Goal: Task Accomplishment & Management: Complete application form

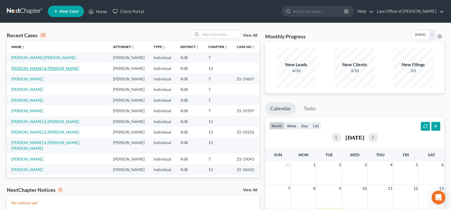
click at [21, 67] on link "[PERSON_NAME] & [PERSON_NAME]" at bounding box center [45, 68] width 68 height 5
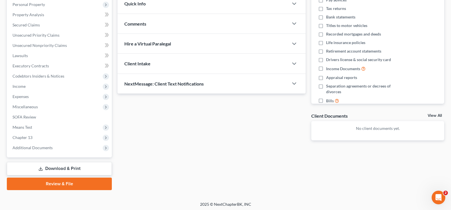
scroll to position [102, 0]
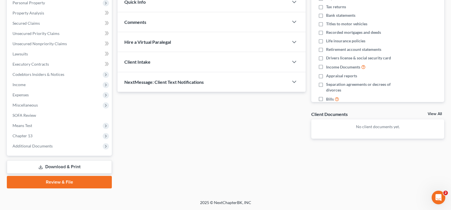
click at [50, 181] on link "Review & File" at bounding box center [59, 182] width 105 height 13
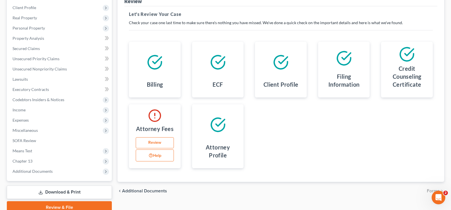
scroll to position [91, 0]
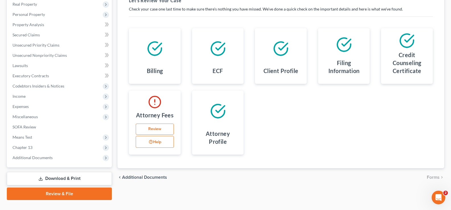
click at [151, 129] on link "Review" at bounding box center [155, 129] width 38 height 11
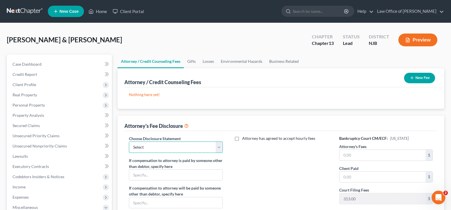
click at [150, 145] on select "Select Law Office of [PERSON_NAME]" at bounding box center [176, 147] width 94 height 11
select select "0"
click at [129, 142] on select "Select Law Office of [PERSON_NAME]" at bounding box center [176, 147] width 94 height 11
drag, startPoint x: 350, startPoint y: 157, endPoint x: 356, endPoint y: 154, distance: 6.3
click at [351, 158] on input "text" at bounding box center [383, 155] width 86 height 11
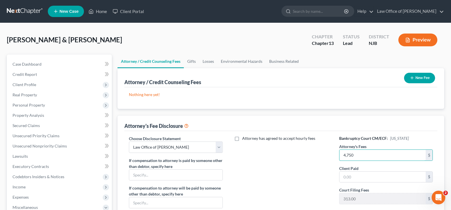
type input "4,750"
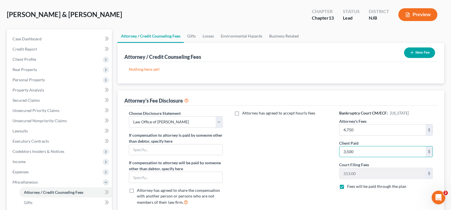
scroll to position [23, 0]
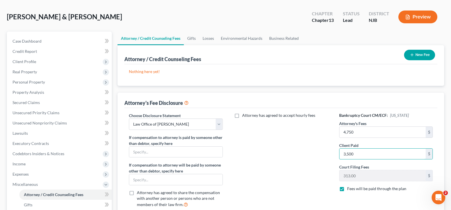
type input "3,500"
click at [418, 52] on button "New Fee" at bounding box center [419, 55] width 31 height 11
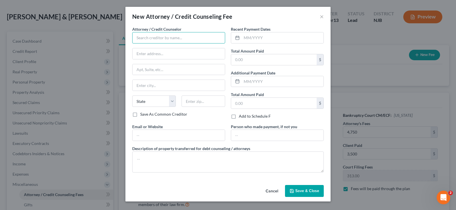
click at [142, 34] on input "text" at bounding box center [178, 37] width 93 height 11
type input "Law Office of [PERSON_NAME]"
click at [245, 36] on input "text" at bounding box center [282, 37] width 82 height 11
type input "[DATE]"
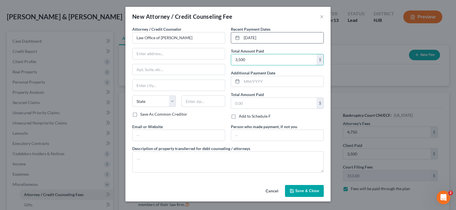
type input "3,500"
type input "1"
click at [250, 101] on input "text" at bounding box center [273, 103] width 85 height 11
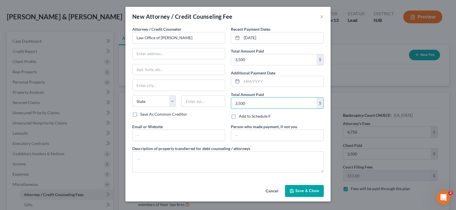
type input "3,500"
click at [305, 189] on span "Save & Close" at bounding box center [307, 191] width 24 height 5
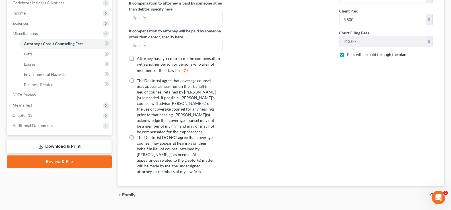
scroll to position [174, 0]
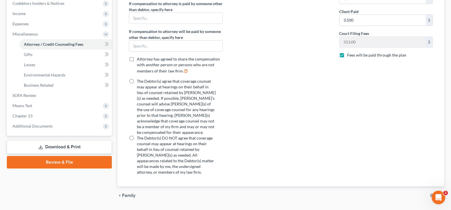
click at [137, 82] on label "The Debtor(s) agree that coverage counsel may appear at hearings on their behal…" at bounding box center [176, 107] width 79 height 57
click at [139, 82] on input "The Debtor(s) agree that coverage counsel may appear at hearings on their behal…" at bounding box center [141, 81] width 4 height 4
radio input "true"
drag, startPoint x: 435, startPoint y: 190, endPoint x: 867, endPoint y: 381, distance: 472.2
click at [435, 190] on html at bounding box center [438, 197] width 14 height 14
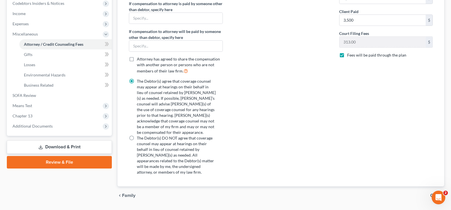
click at [50, 146] on link "Download & Print" at bounding box center [59, 147] width 105 height 13
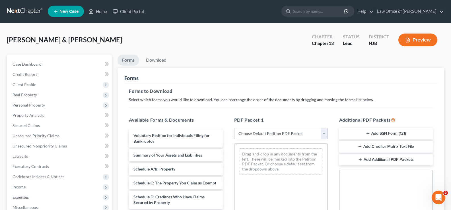
click at [403, 132] on button "Add SSN Form (121)" at bounding box center [386, 134] width 94 height 12
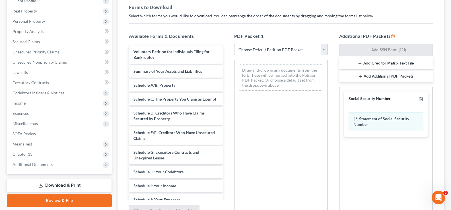
scroll to position [86, 0]
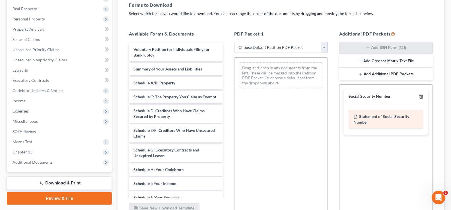
click at [380, 116] on div "Statement of Social Security Number" at bounding box center [386, 119] width 75 height 19
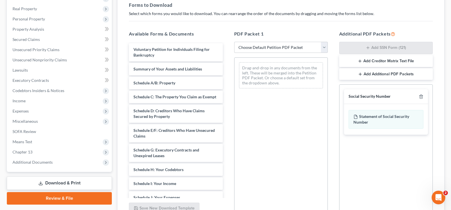
scroll to position [141, 0]
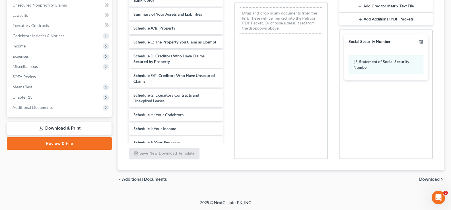
click at [428, 178] on span "Download" at bounding box center [429, 179] width 20 height 5
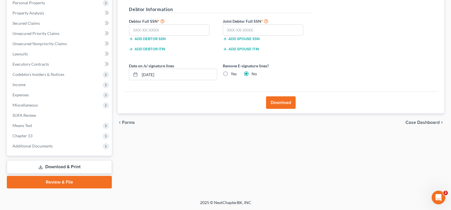
scroll to position [102, 0]
click at [169, 27] on input "text" at bounding box center [169, 29] width 81 height 11
type input "138-72-0253"
click at [228, 28] on input "text" at bounding box center [263, 29] width 81 height 11
type input "149-76-2864"
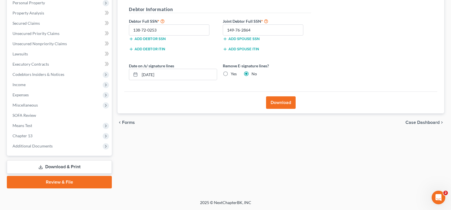
click at [280, 102] on button "Download" at bounding box center [281, 103] width 30 height 13
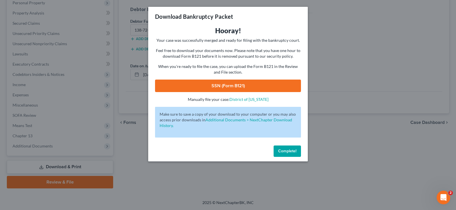
click at [255, 84] on link "SSN (Form B121)" at bounding box center [228, 86] width 146 height 13
click at [282, 151] on span "Complete!" at bounding box center [287, 151] width 18 height 5
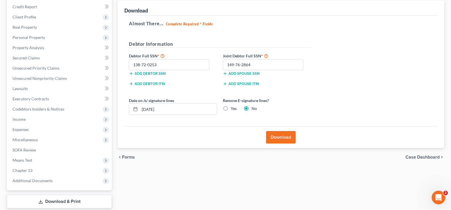
scroll to position [60, 0]
